Goal: Information Seeking & Learning: Understand process/instructions

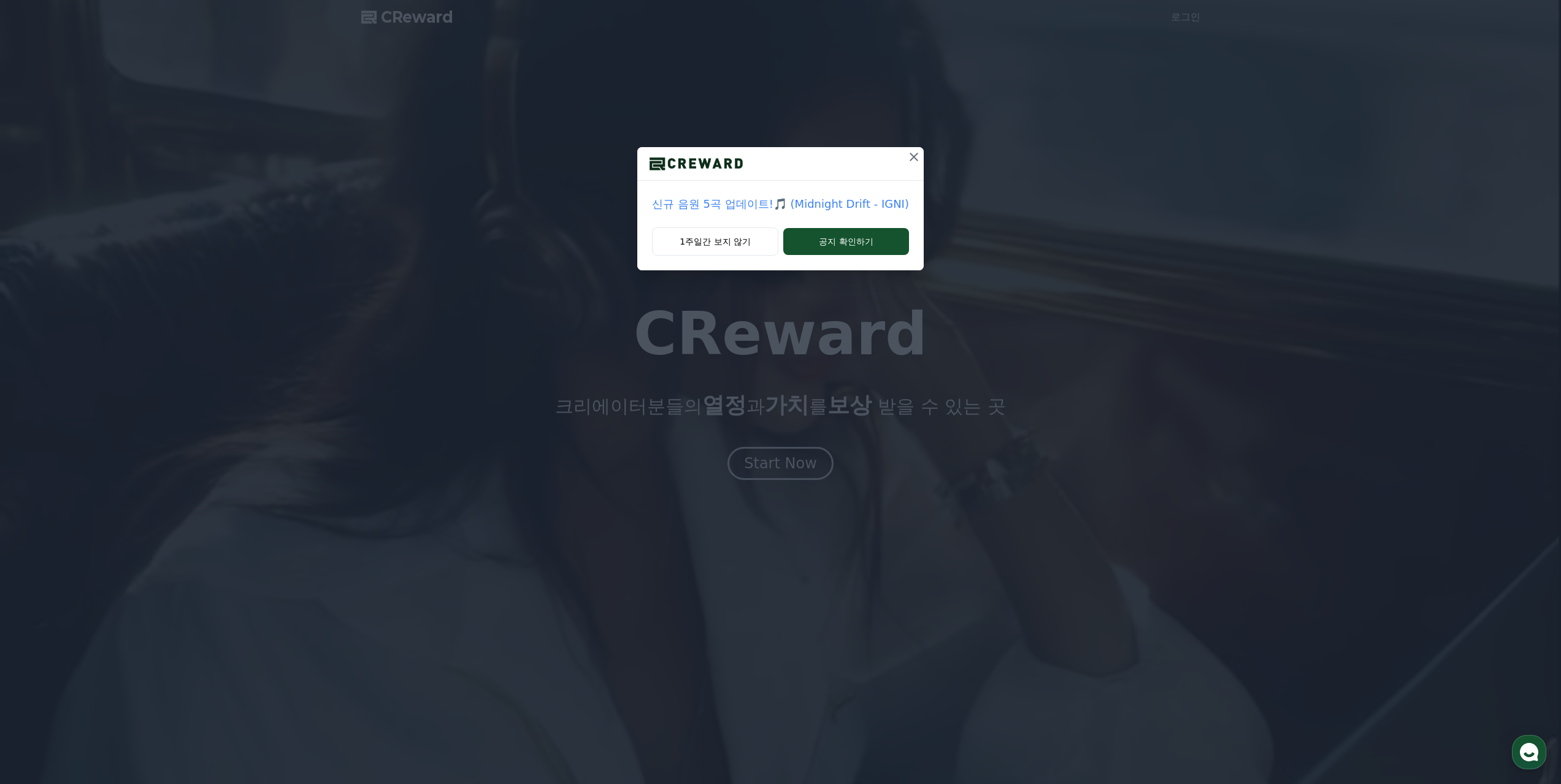
click at [911, 159] on icon at bounding box center [913, 157] width 15 height 15
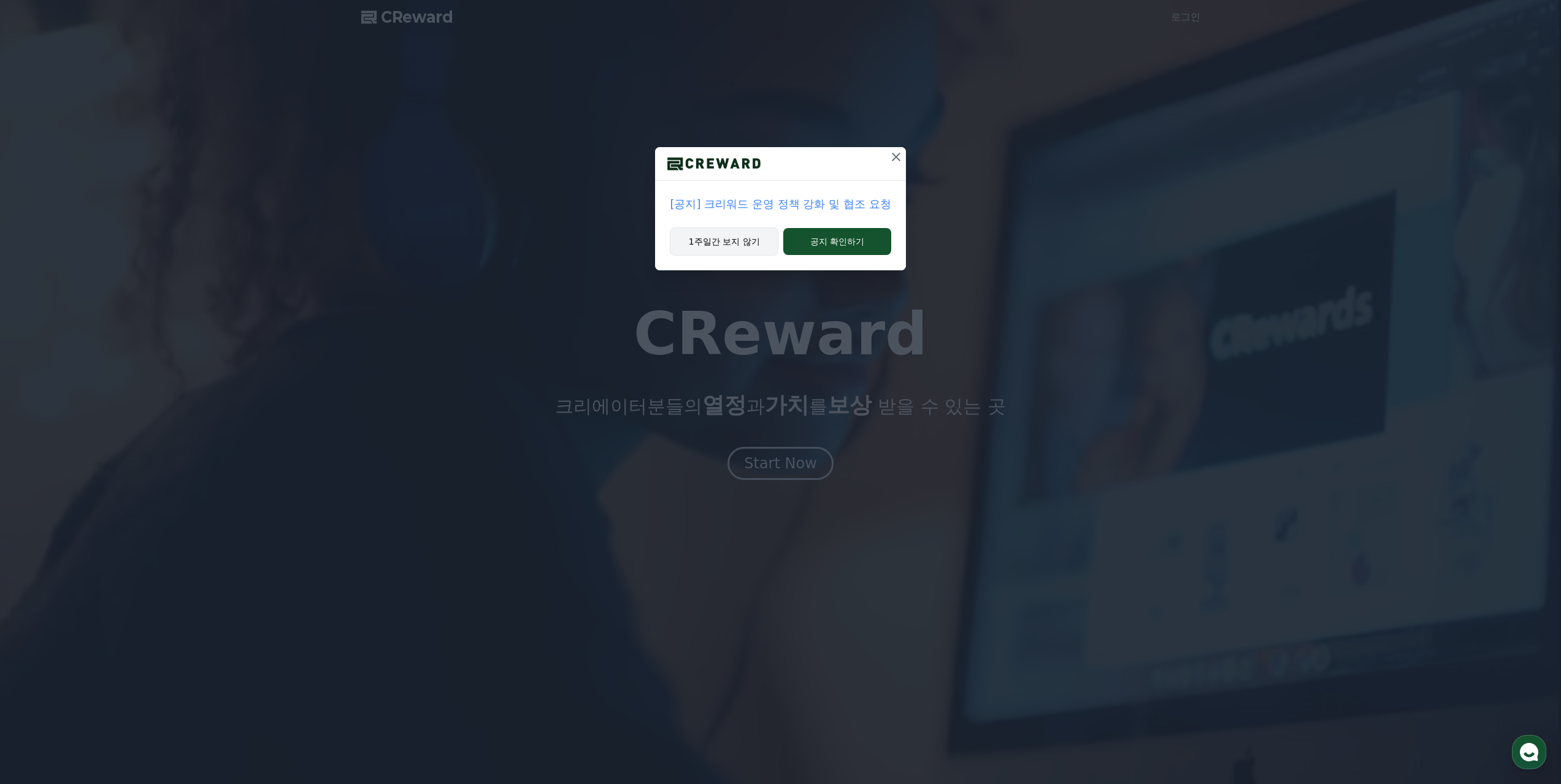
click at [752, 247] on button "1주일간 보지 않기" at bounding box center [723, 241] width 109 height 28
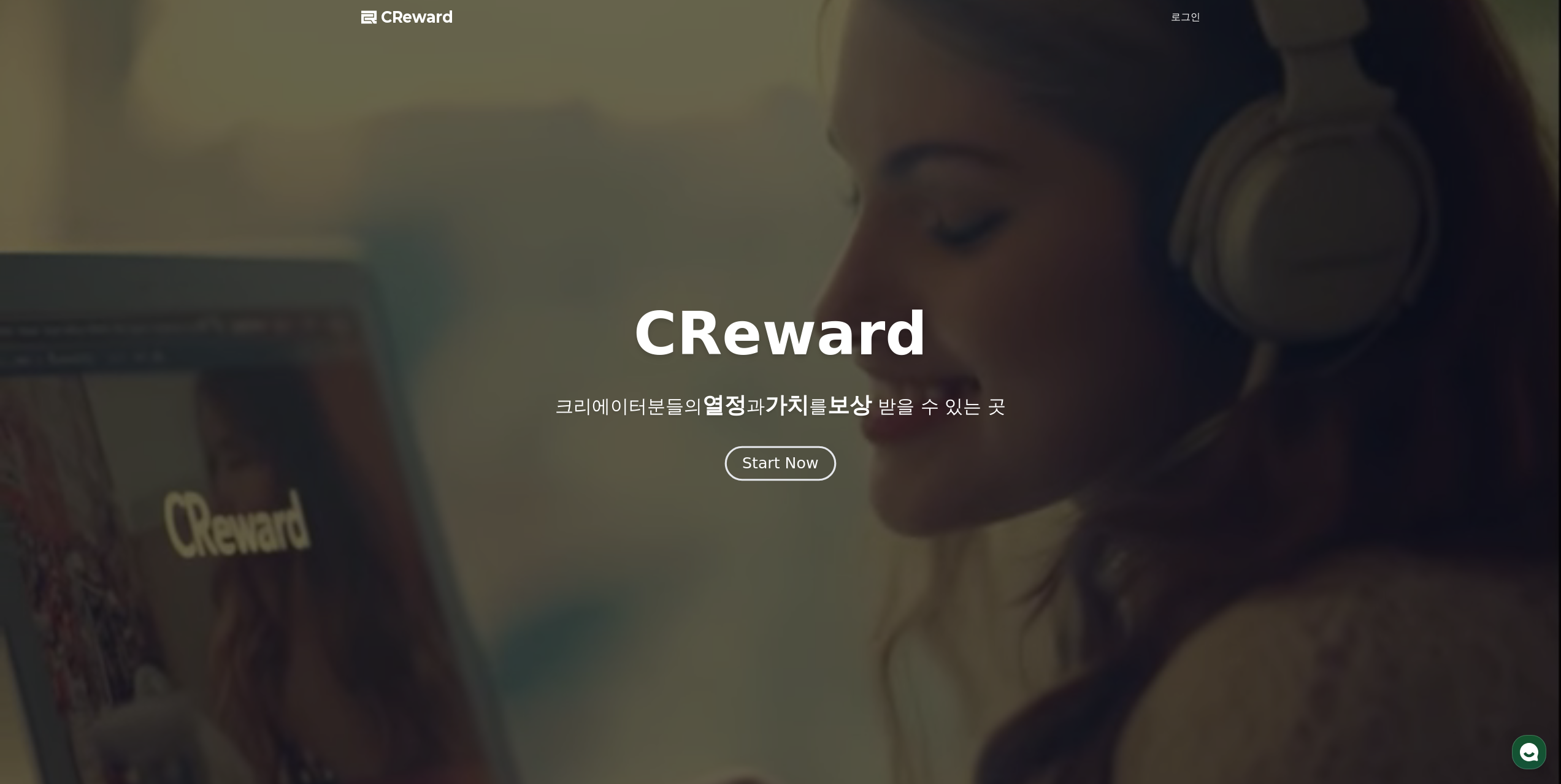
click at [777, 470] on div "Start Now" at bounding box center [780, 463] width 76 height 21
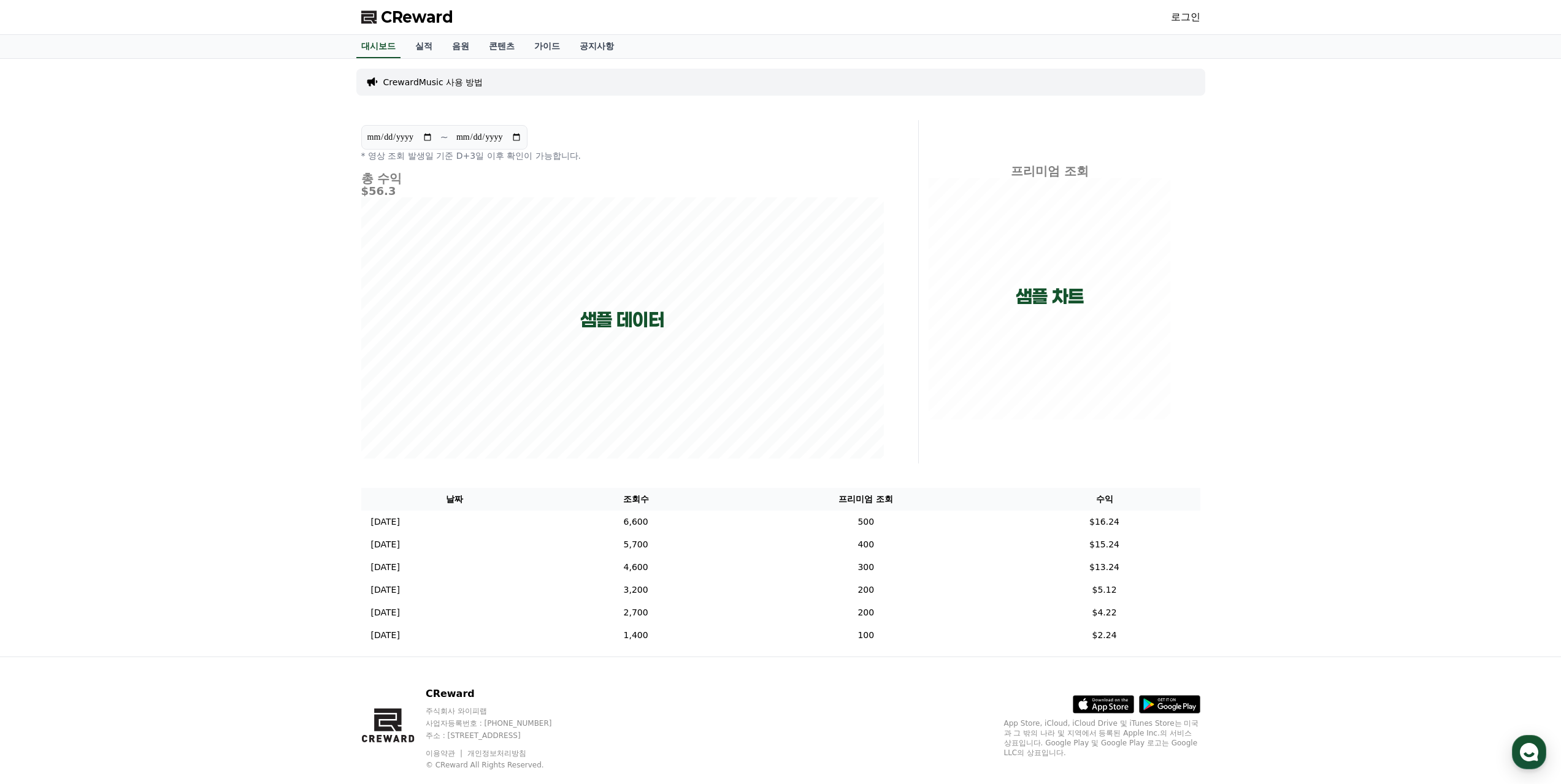
click at [1176, 27] on div "CReward 로그인" at bounding box center [780, 17] width 859 height 34
click at [1179, 20] on link "로그인" at bounding box center [1185, 17] width 29 height 15
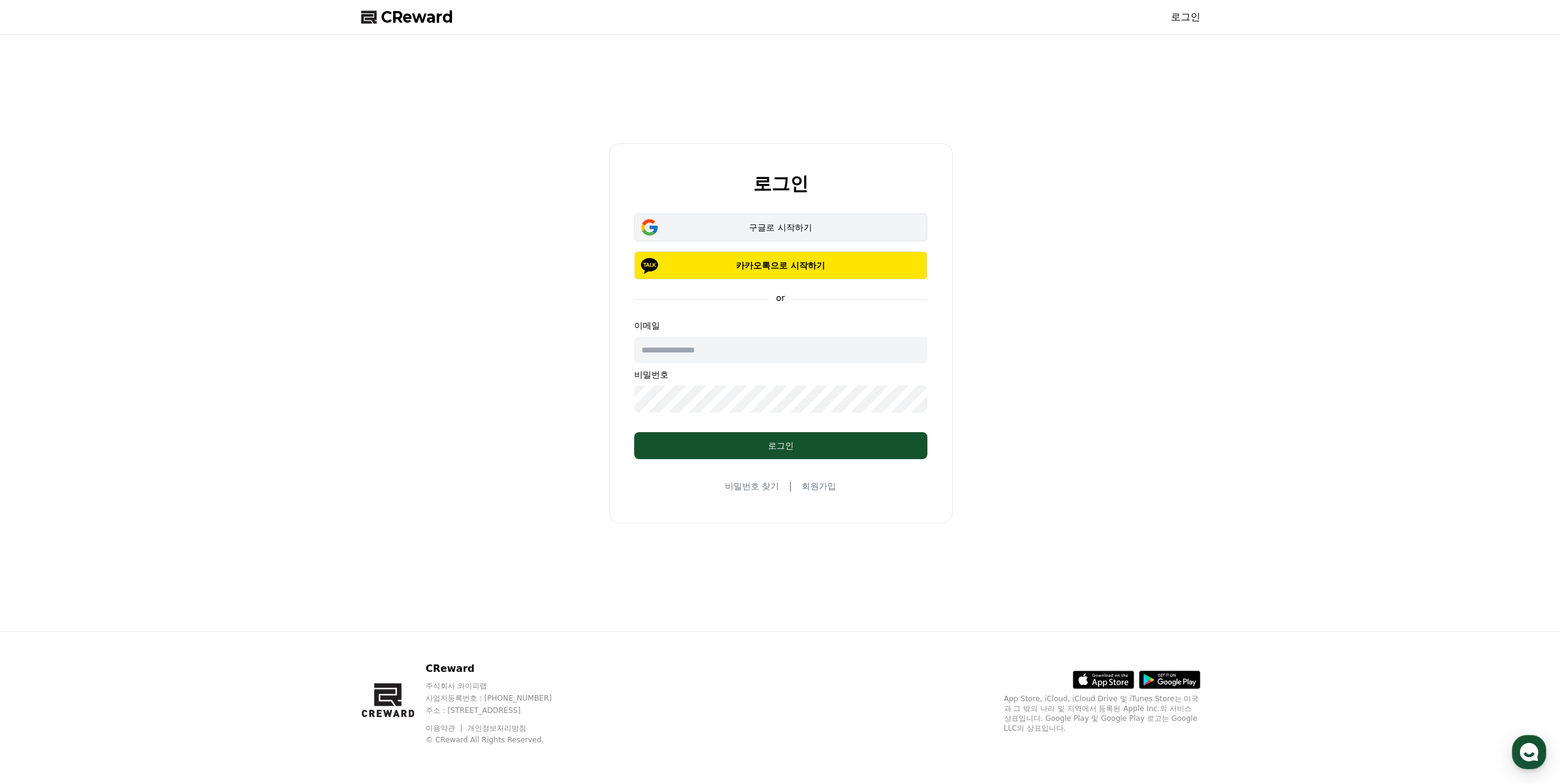
click at [765, 225] on div "구글로 시작하기" at bounding box center [780, 227] width 258 height 12
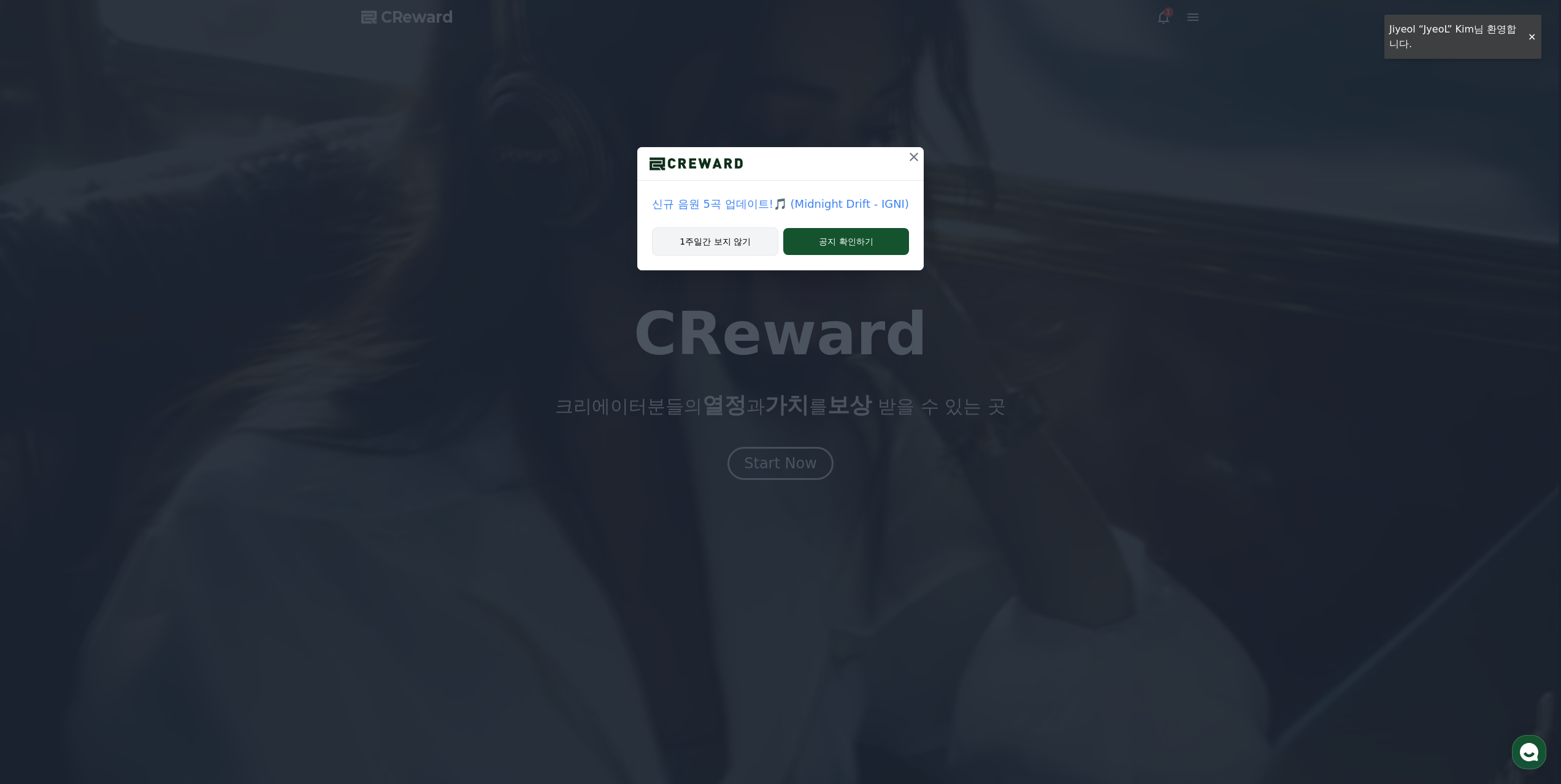
click at [723, 241] on button "1주일간 보지 않기" at bounding box center [714, 241] width 126 height 28
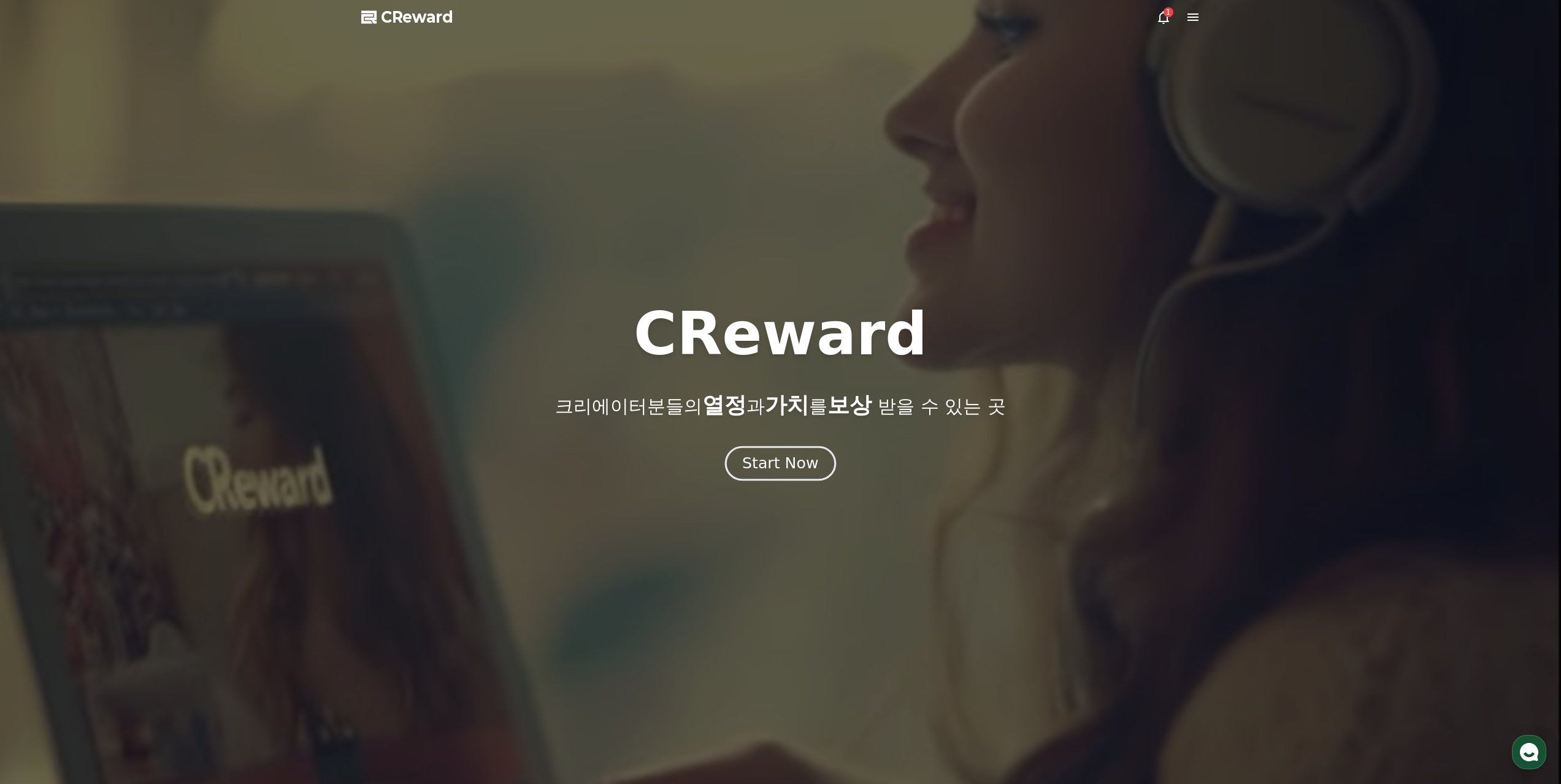
click at [814, 453] on div "Start Now" at bounding box center [780, 463] width 76 height 21
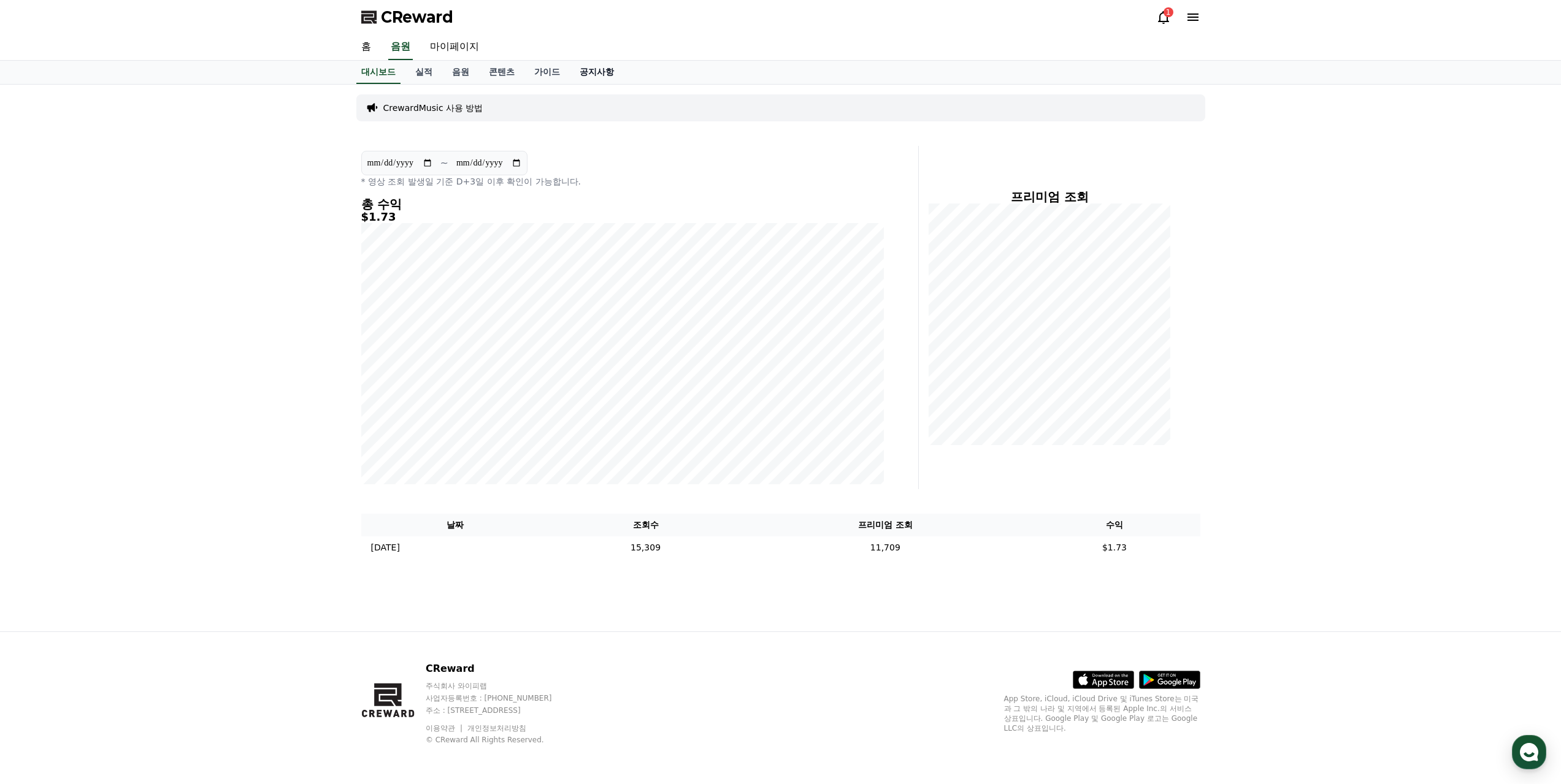
click at [599, 79] on link "공지사항" at bounding box center [596, 72] width 54 height 23
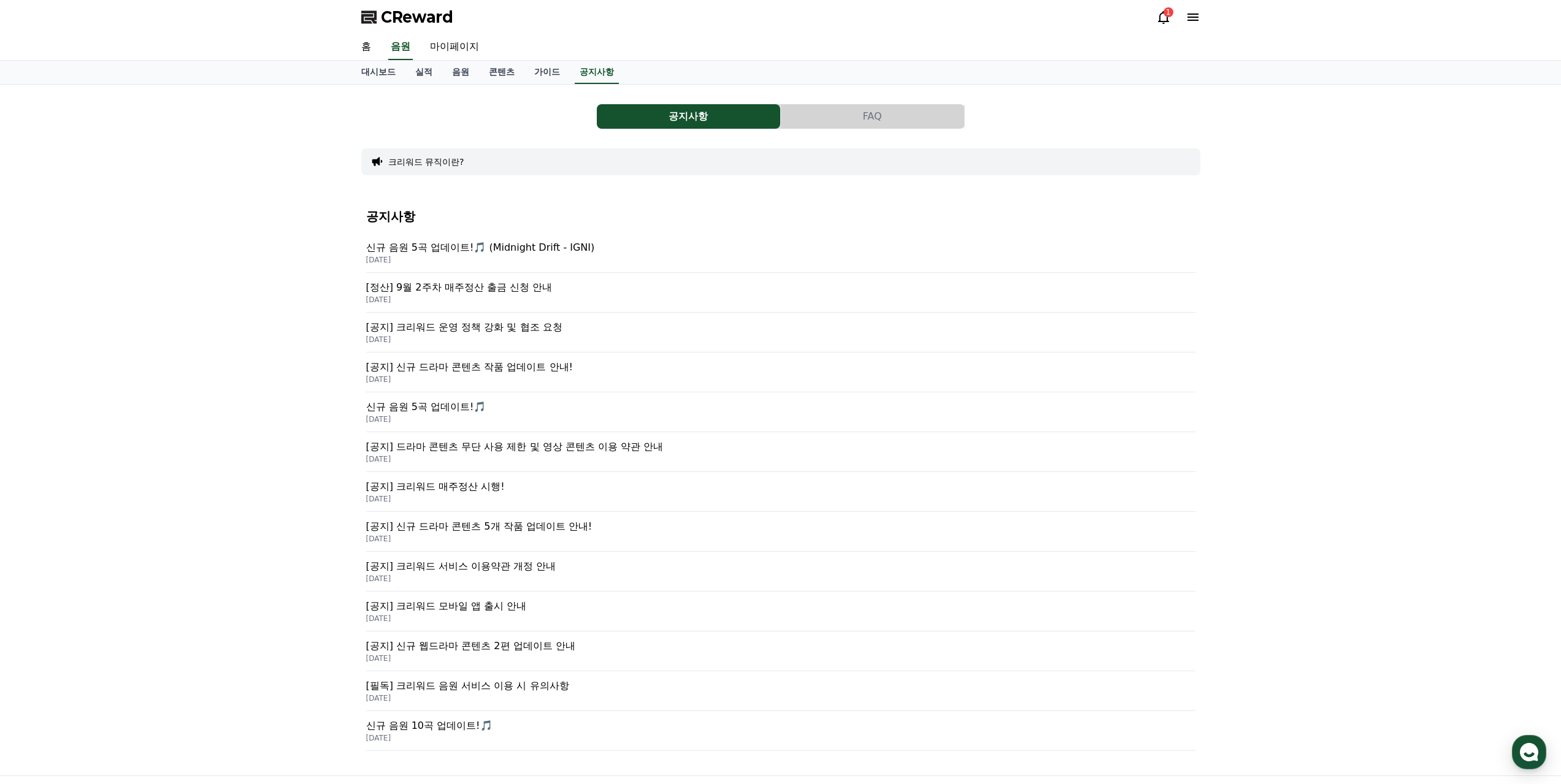
click at [526, 684] on p "[필독] 크리워드 음원 서비스 이용 시 유의사항" at bounding box center [780, 686] width 829 height 15
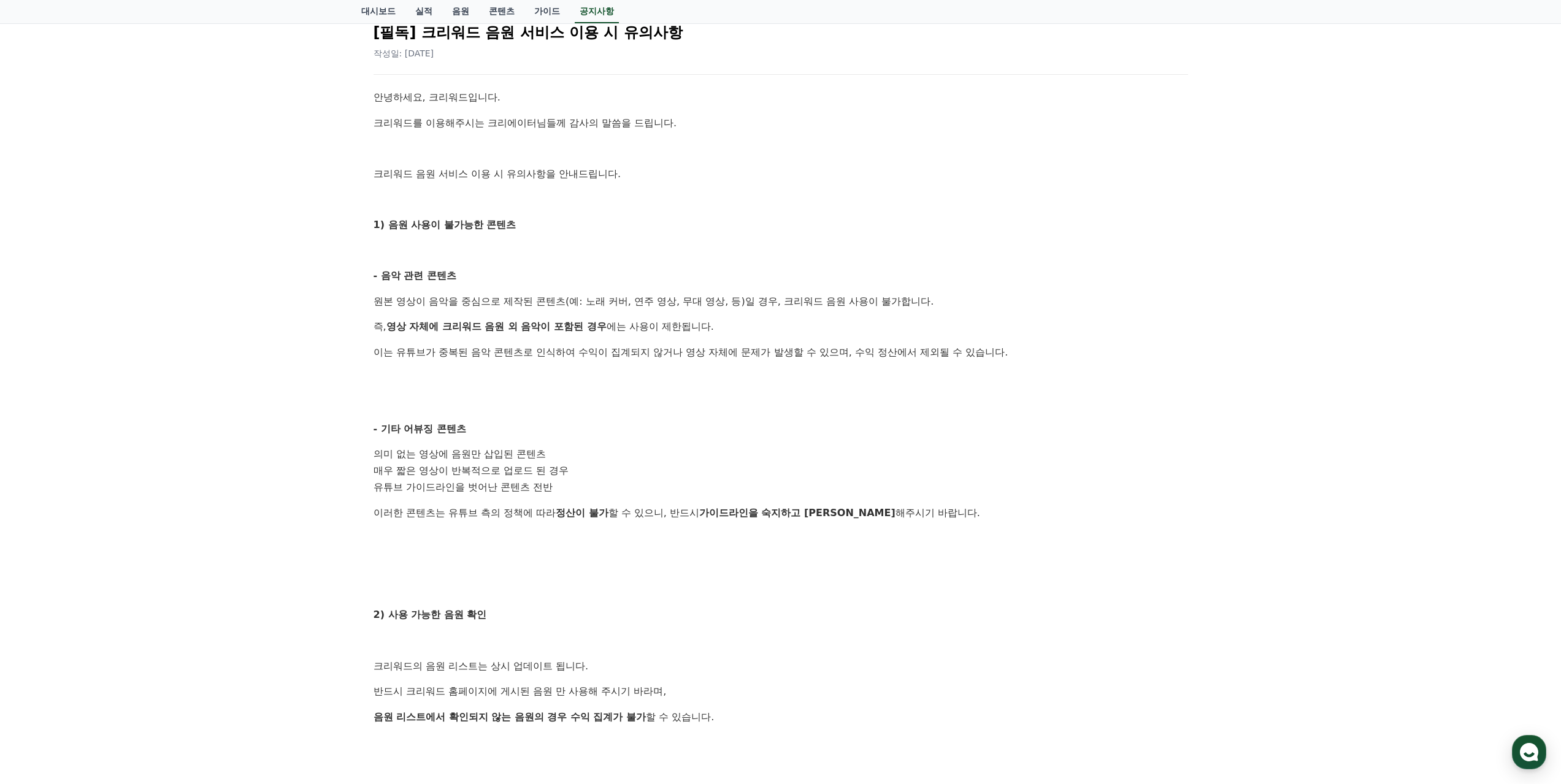
scroll to position [245, 0]
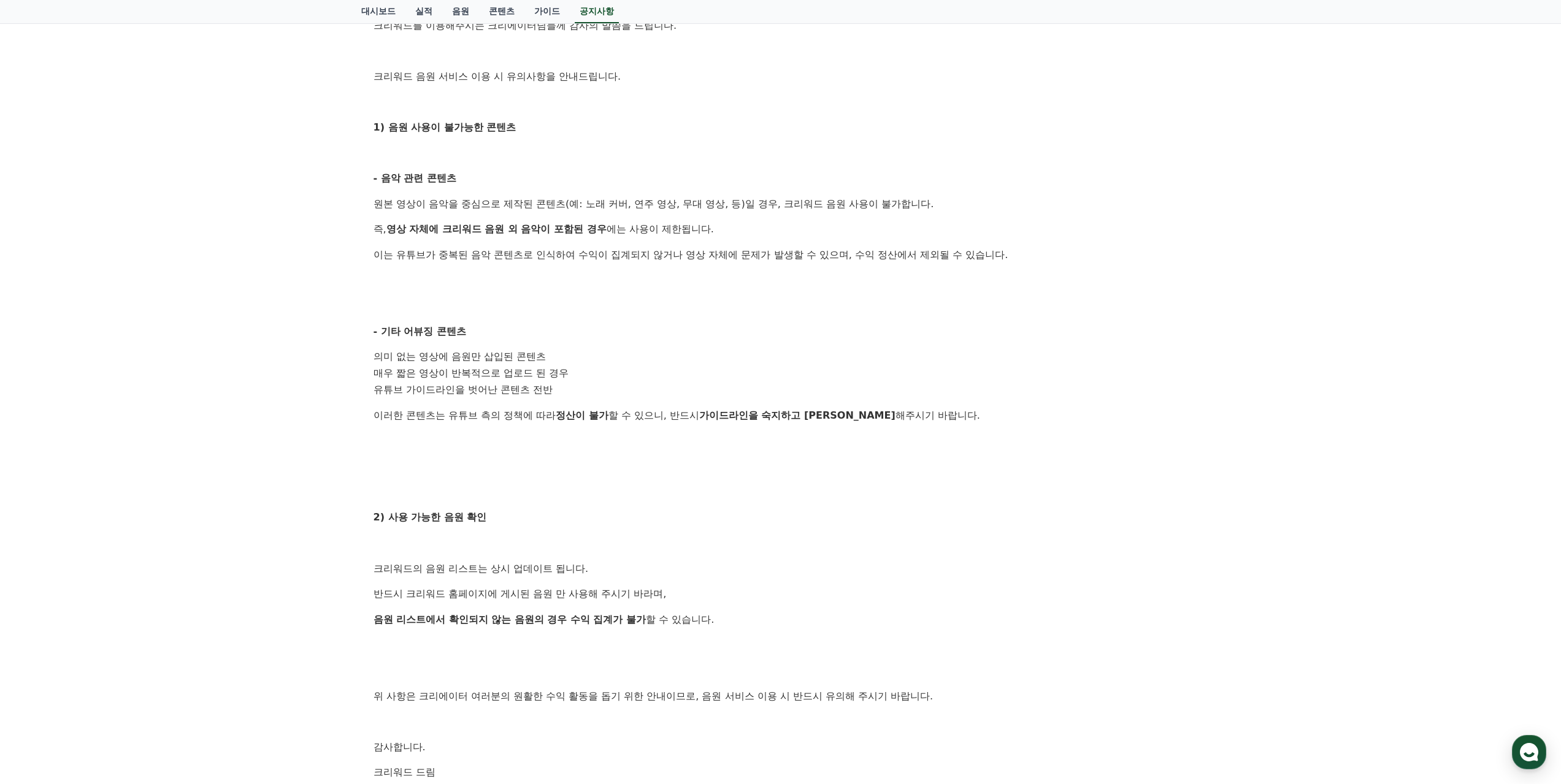
click at [730, 299] on p at bounding box center [780, 305] width 814 height 16
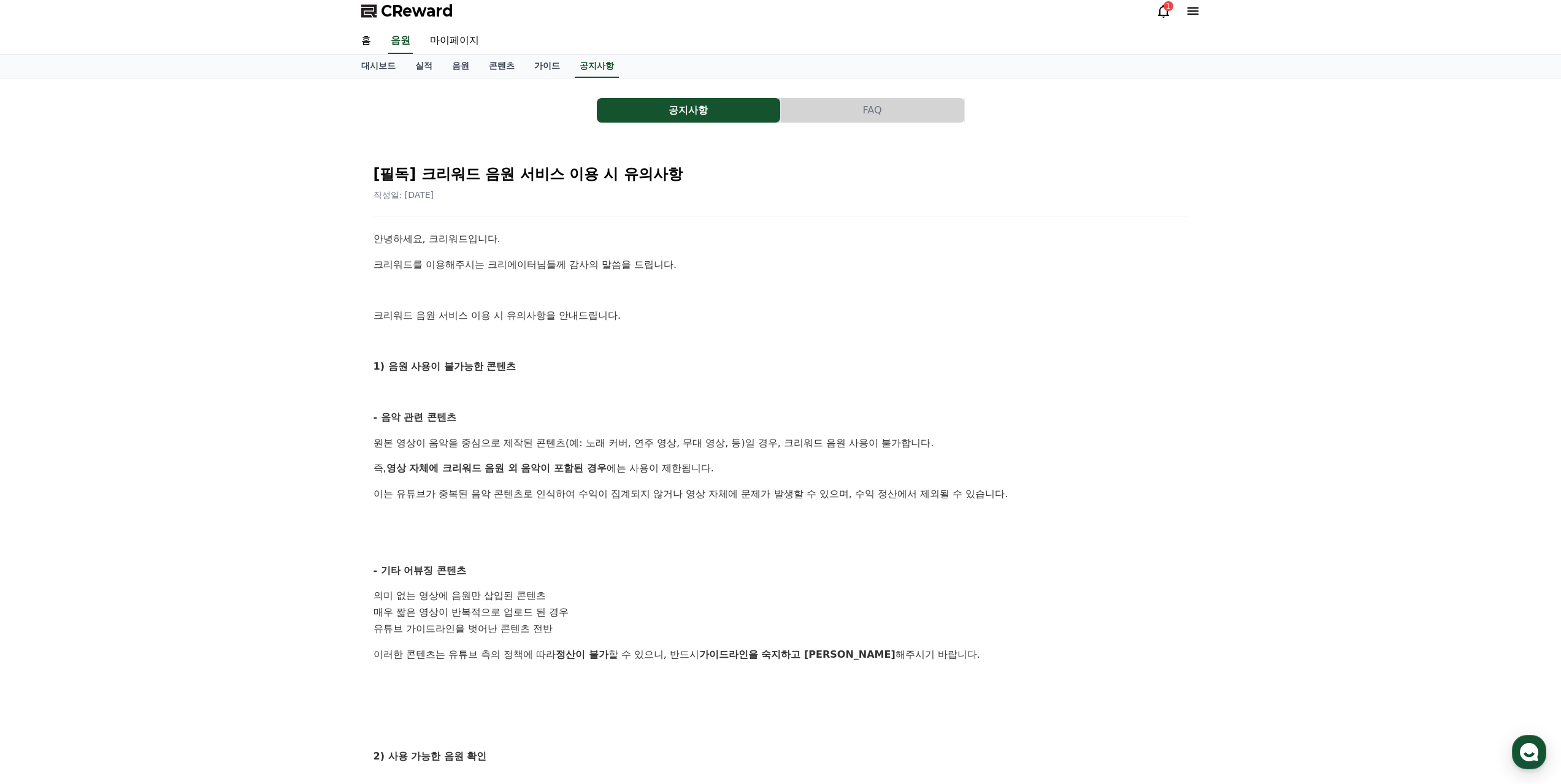
scroll to position [0, 0]
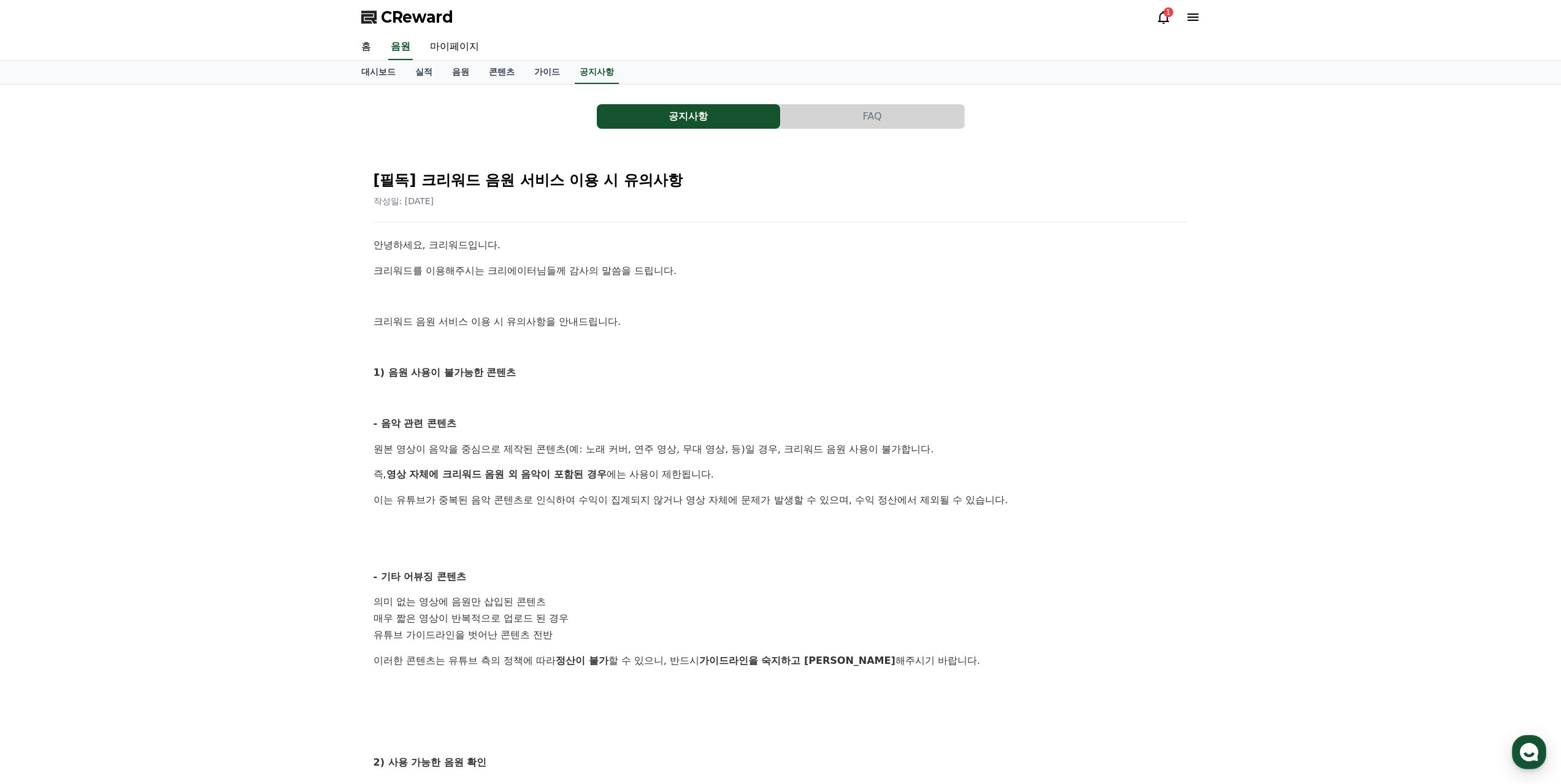
click at [859, 118] on button "FAQ" at bounding box center [872, 116] width 184 height 25
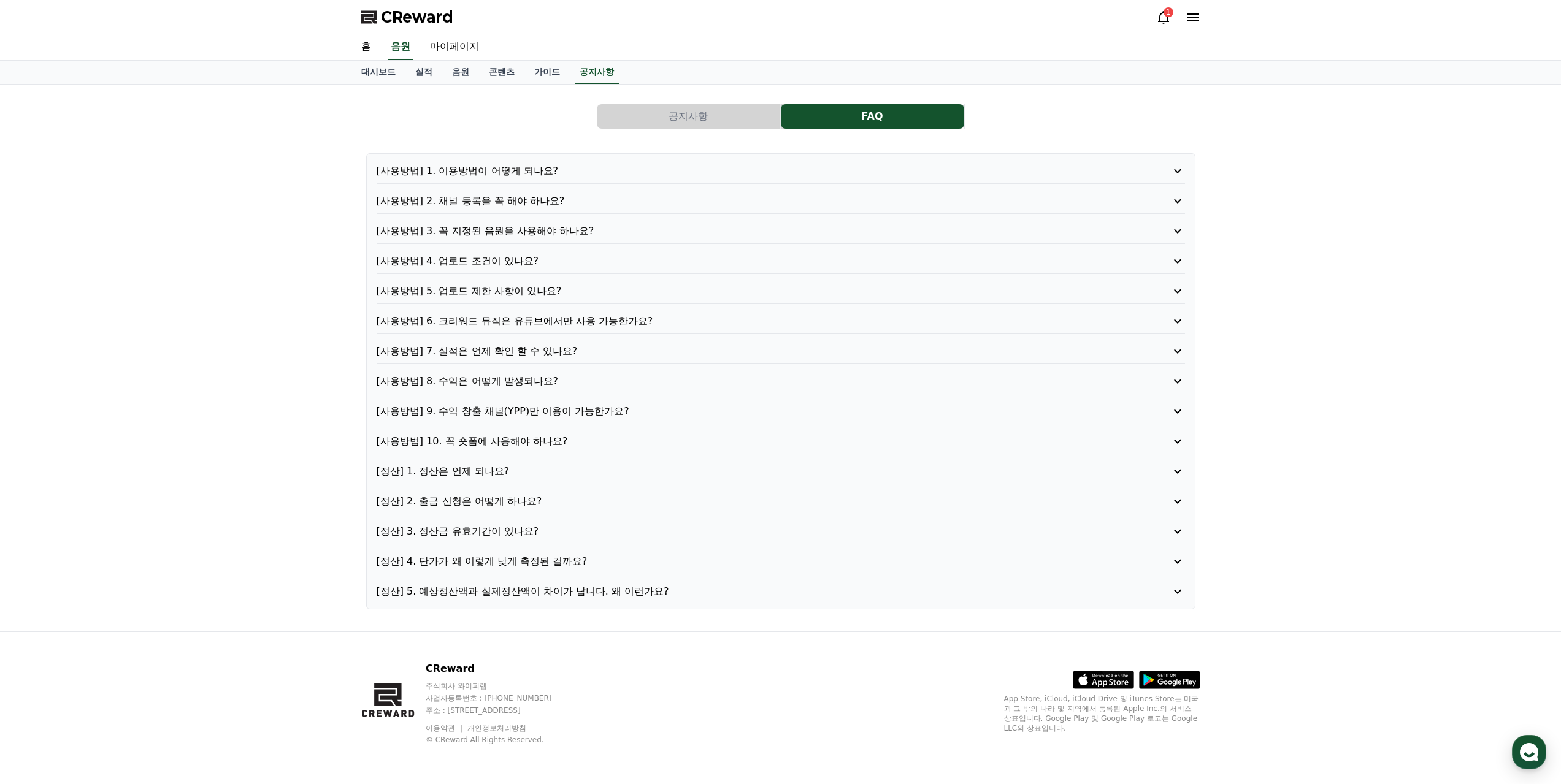
click at [499, 259] on p "[사용방법] 4. 업로드 조건이 있나요?" at bounding box center [748, 261] width 744 height 15
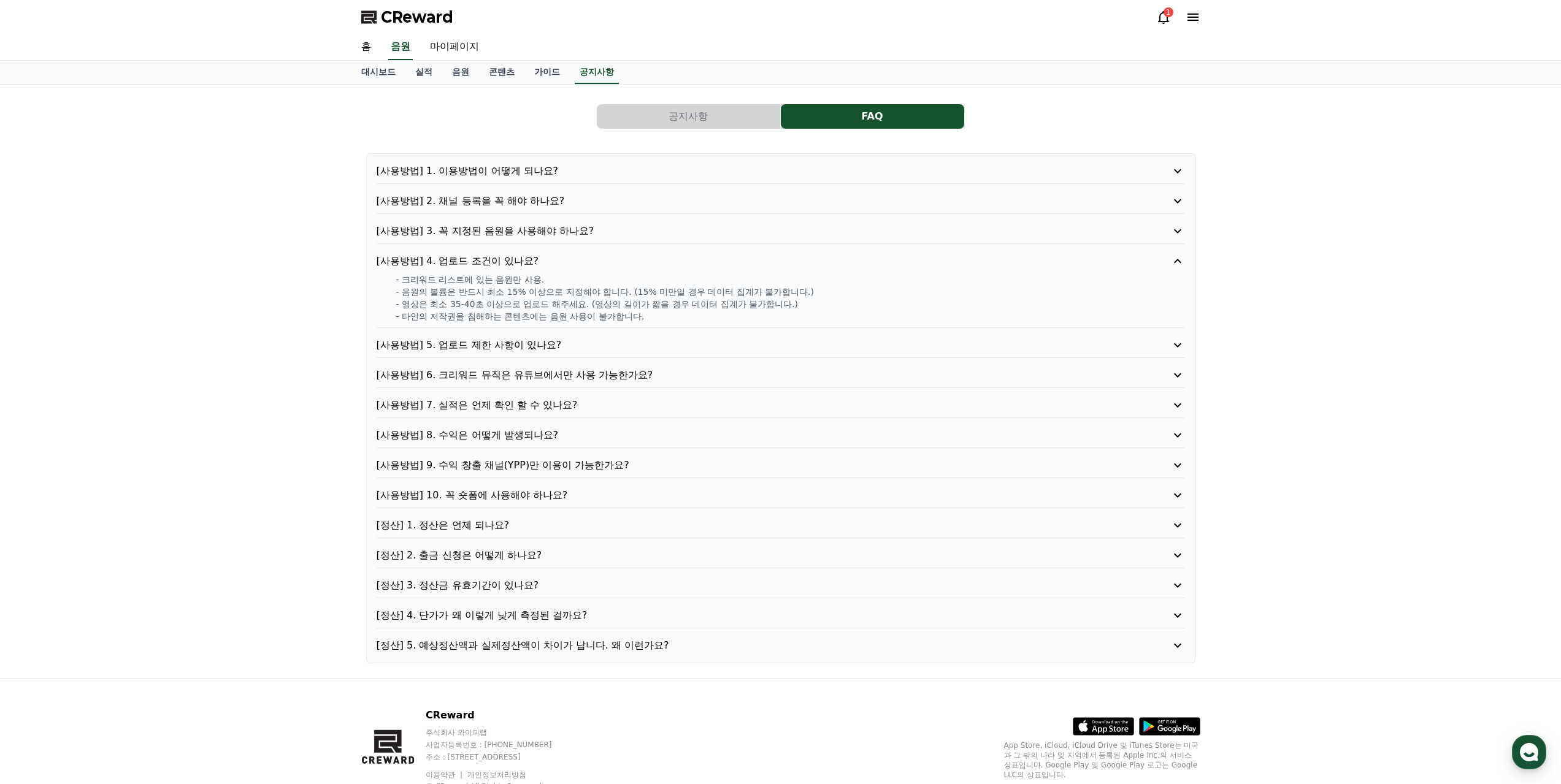
click at [1163, 20] on icon at bounding box center [1163, 17] width 15 height 15
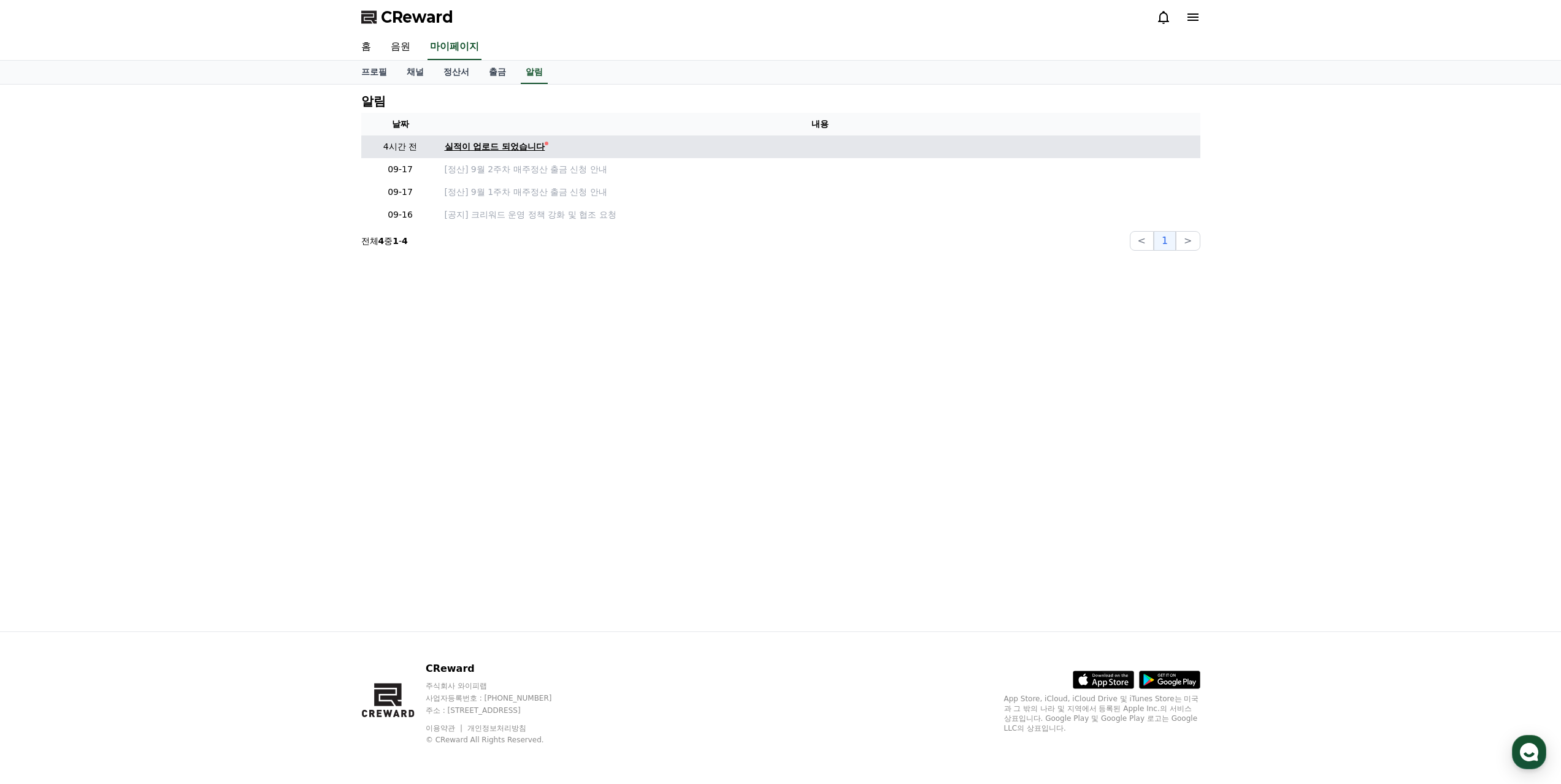
click at [489, 148] on div "실적이 업로드 되었습니다" at bounding box center [495, 147] width 100 height 13
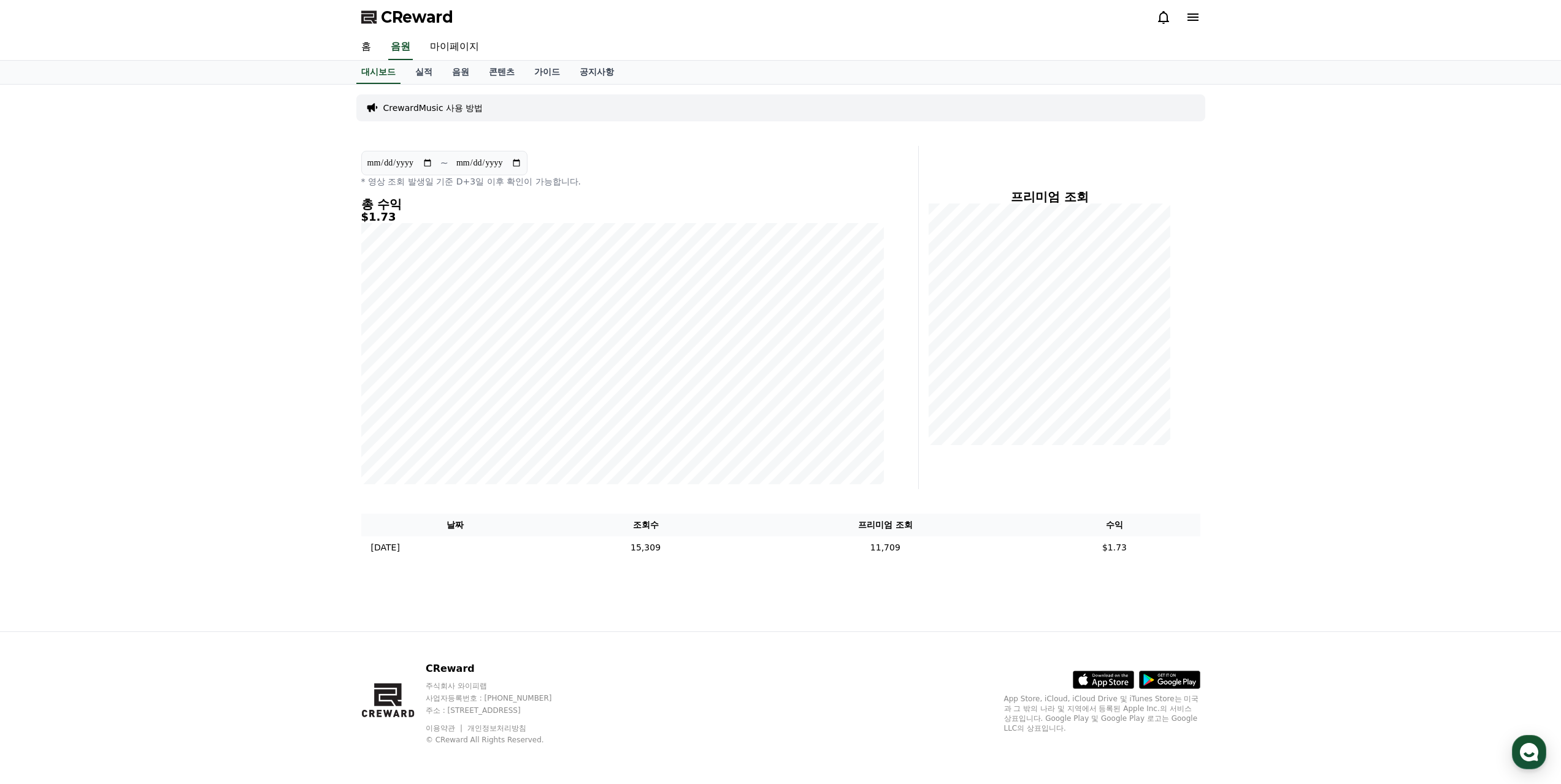
drag, startPoint x: 1473, startPoint y: 280, endPoint x: 1477, endPoint y: 271, distance: 9.8
click at [1473, 279] on div "**********" at bounding box center [780, 357] width 1561 height 547
click at [591, 75] on link "공지사항" at bounding box center [596, 72] width 54 height 23
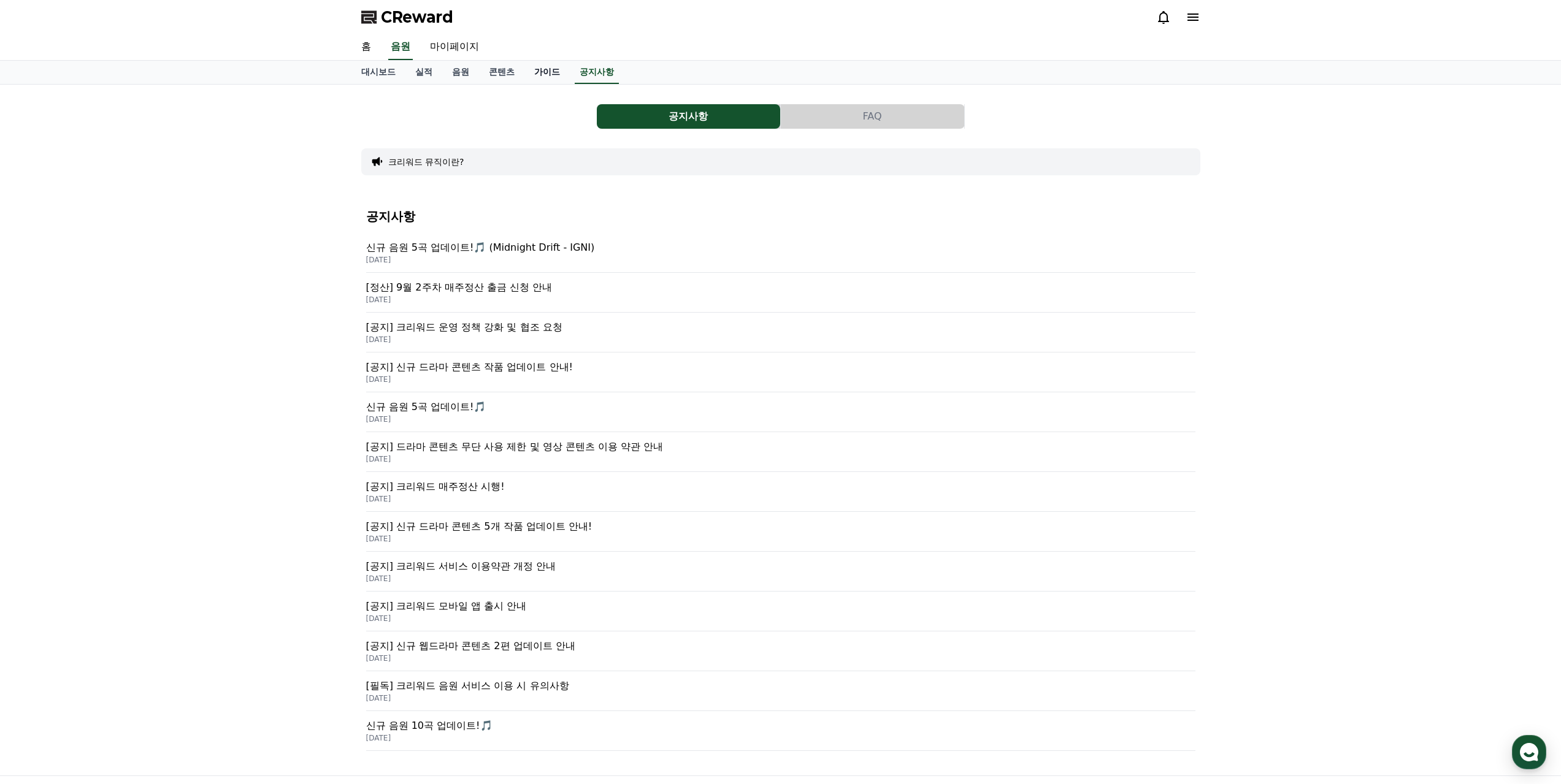
click at [553, 70] on link "가이드" at bounding box center [547, 72] width 45 height 23
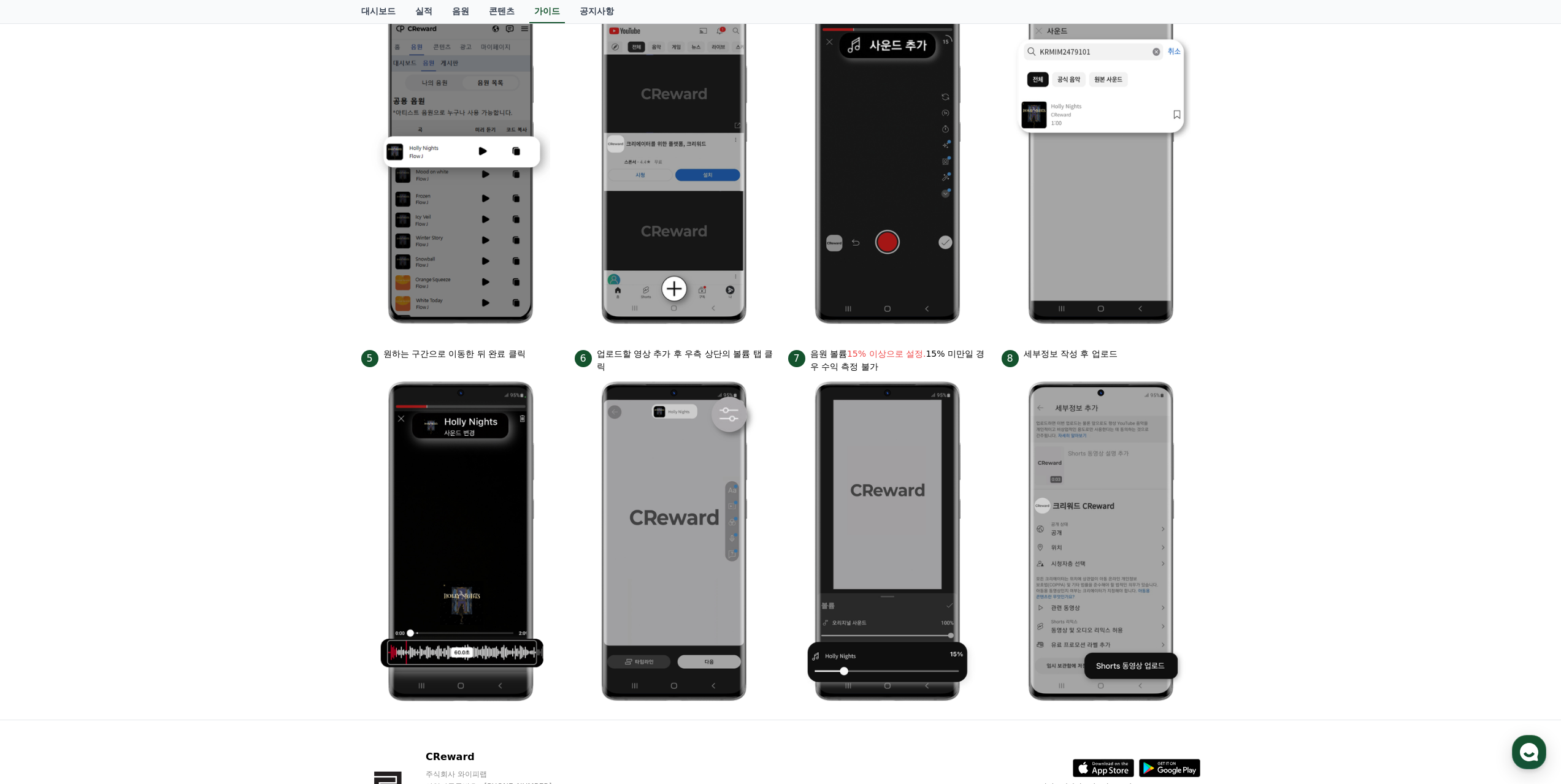
scroll to position [307, 0]
